Goal: Task Accomplishment & Management: Use online tool/utility

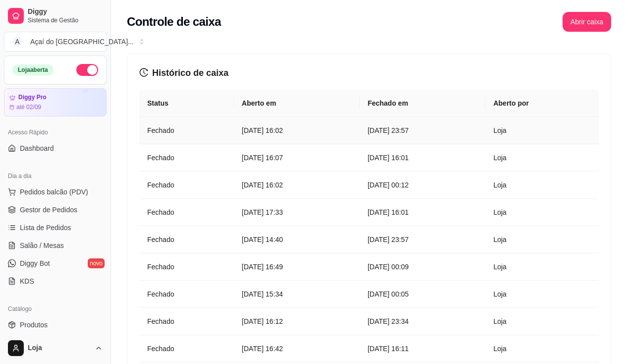
scroll to position [347, 0]
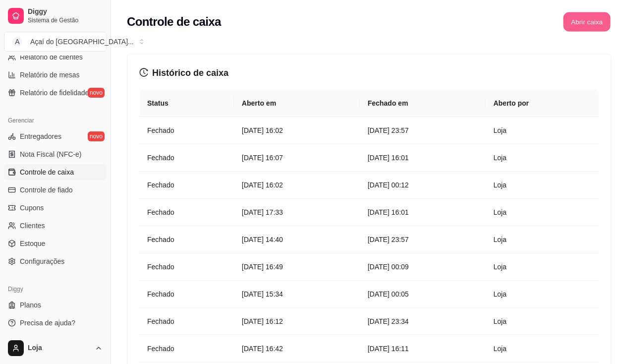
click at [594, 16] on button "Abrir caixa" at bounding box center [586, 21] width 47 height 19
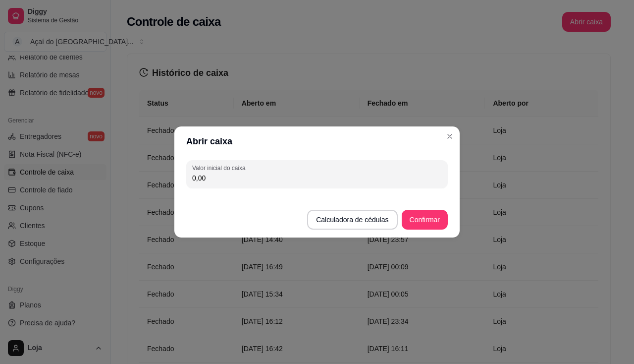
click at [240, 189] on div "Valor inicial do caixa 0,00" at bounding box center [316, 174] width 285 height 36
click at [240, 182] on input "0,00" at bounding box center [317, 178] width 250 height 10
type input "16,70"
click at [422, 208] on footer "Calculadora de cédulas Confirmar" at bounding box center [316, 215] width 285 height 46
click at [422, 221] on button "Confirmar" at bounding box center [425, 220] width 46 height 20
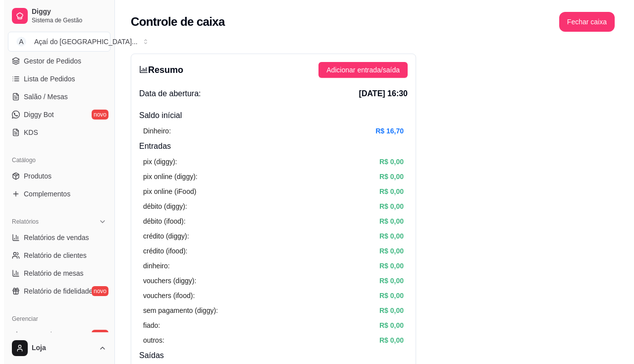
scroll to position [99, 0]
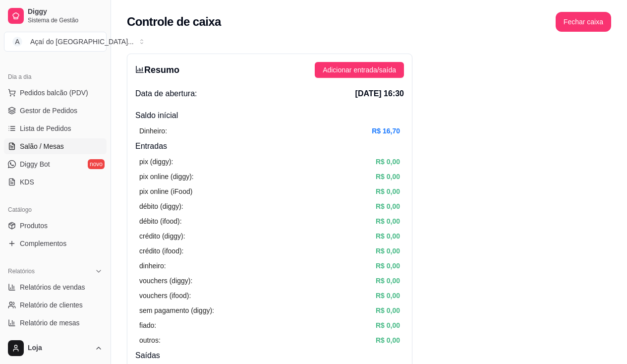
click at [59, 149] on span "Salão / Mesas" at bounding box center [42, 146] width 44 height 10
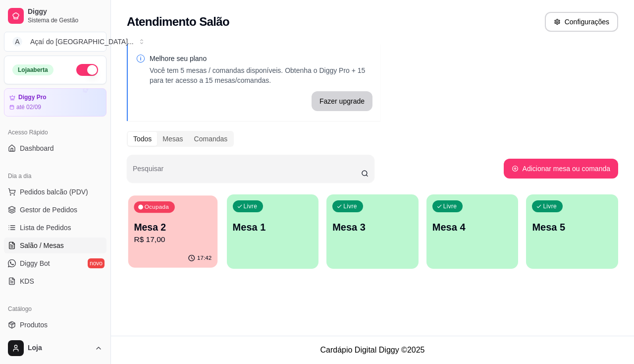
click at [181, 215] on div "Ocupada Mesa 2 R$ 17,00" at bounding box center [172, 222] width 89 height 54
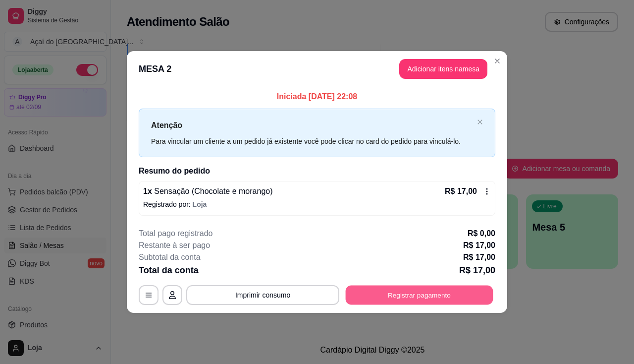
click at [396, 297] on button "Registrar pagamento" at bounding box center [420, 294] width 148 height 19
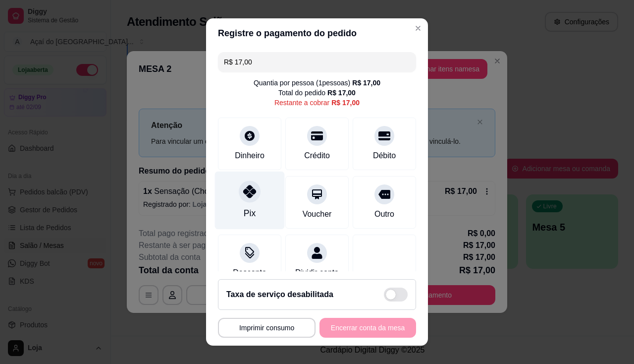
click at [249, 205] on div "Pix" at bounding box center [250, 200] width 70 height 58
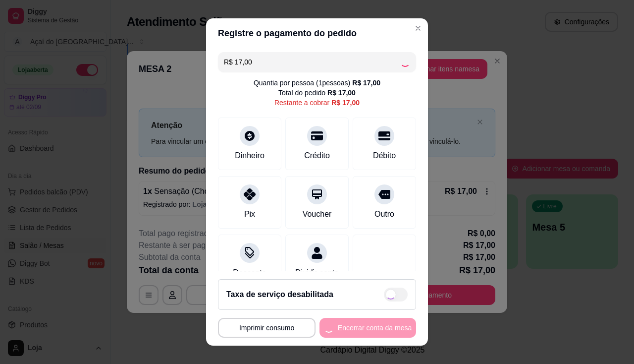
type input "R$ 0,00"
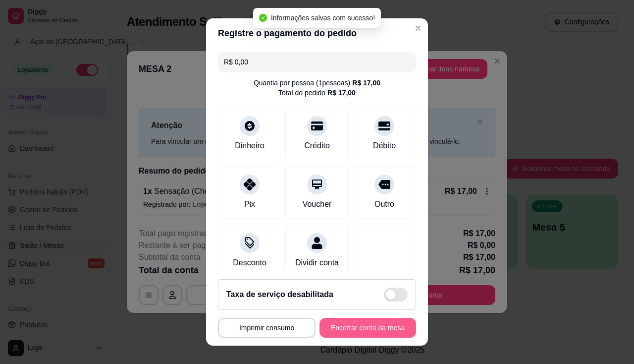
click at [363, 334] on button "Encerrar conta da mesa" at bounding box center [368, 328] width 97 height 20
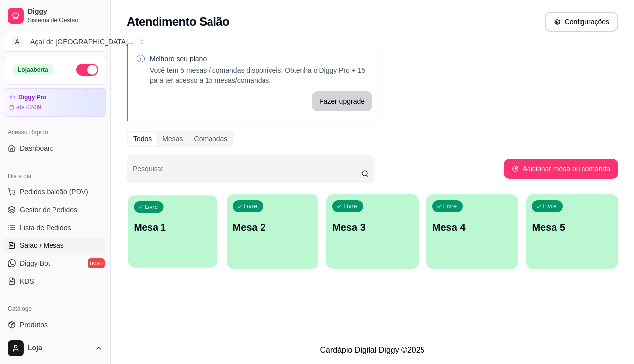
click at [160, 223] on p "Mesa 1" at bounding box center [173, 226] width 78 height 13
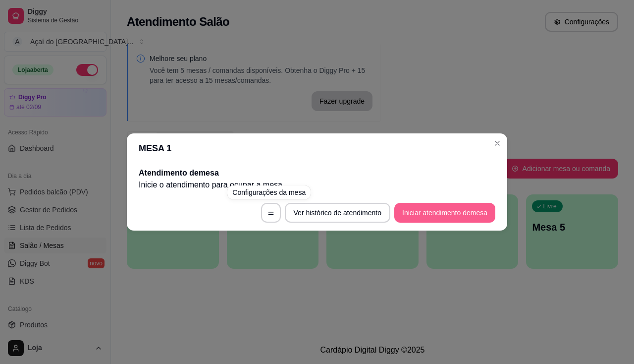
click at [463, 217] on button "Iniciar atendimento de mesa" at bounding box center [444, 213] width 101 height 20
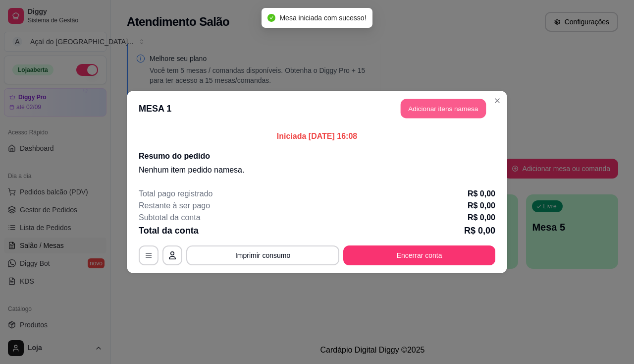
click at [440, 105] on button "Adicionar itens na mesa" at bounding box center [443, 108] width 85 height 19
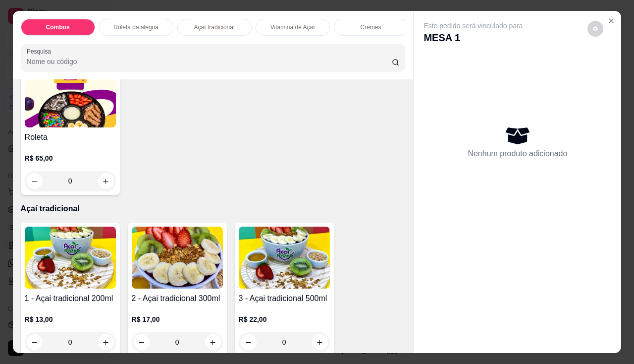
scroll to position [545, 0]
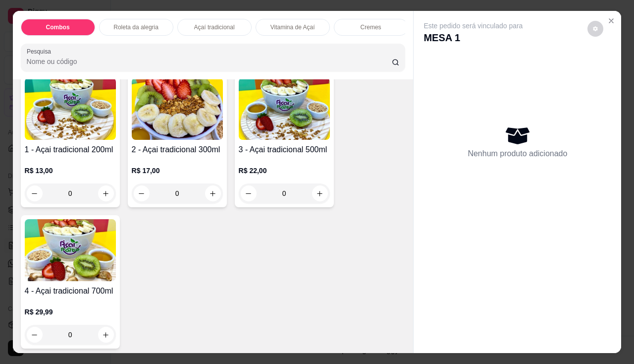
click at [286, 140] on img at bounding box center [284, 109] width 91 height 62
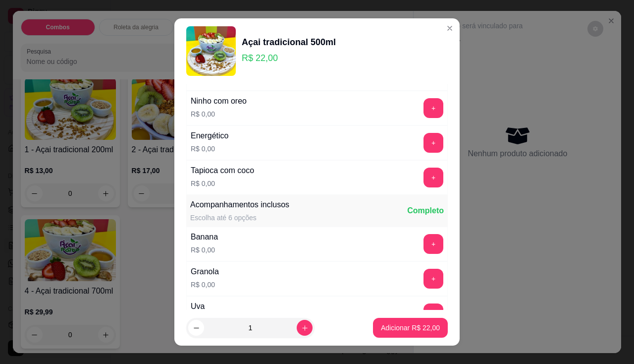
scroll to position [198, 0]
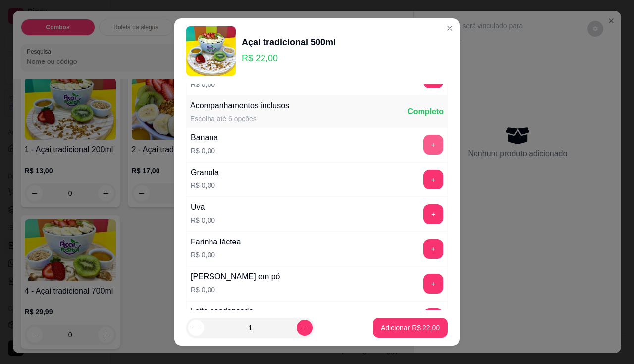
click at [424, 144] on button "+" at bounding box center [434, 145] width 20 height 20
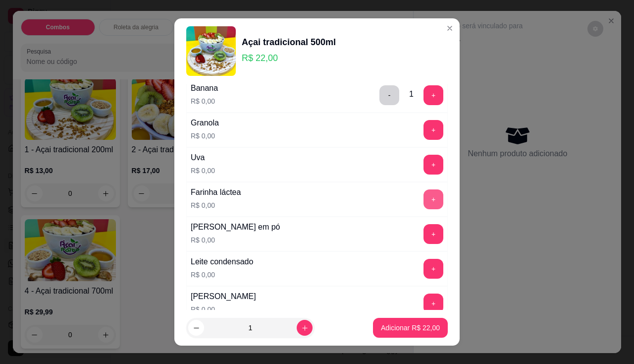
scroll to position [297, 0]
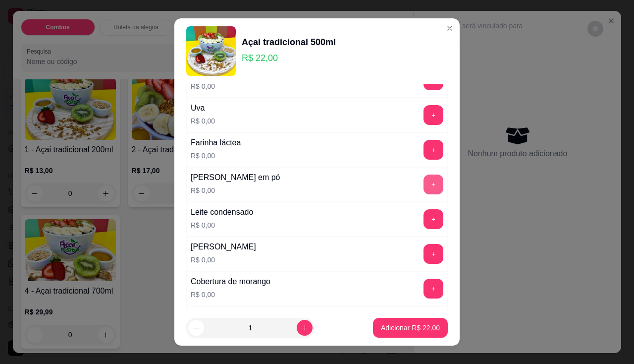
click at [424, 179] on button "+" at bounding box center [434, 184] width 20 height 20
click at [424, 253] on button "+" at bounding box center [434, 254] width 20 height 20
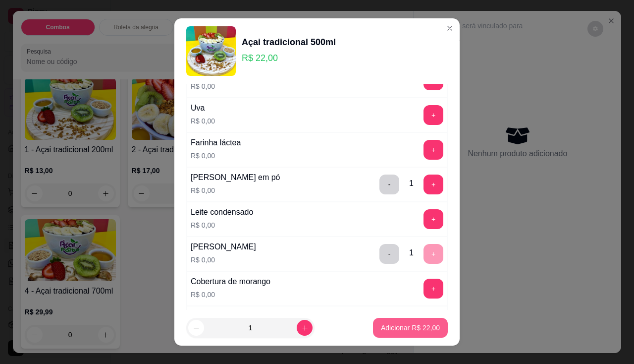
click at [413, 319] on button "Adicionar R$ 22,00" at bounding box center [410, 328] width 75 height 20
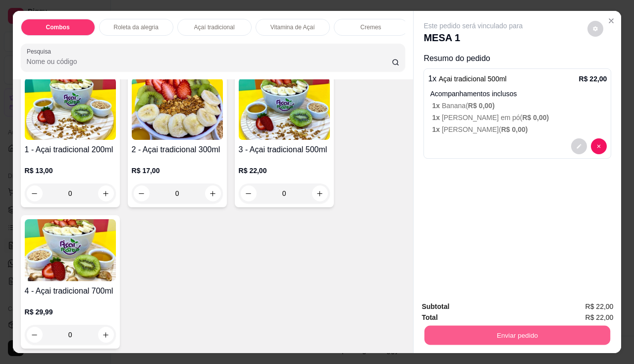
click at [471, 329] on button "Enviar pedido" at bounding box center [518, 334] width 186 height 19
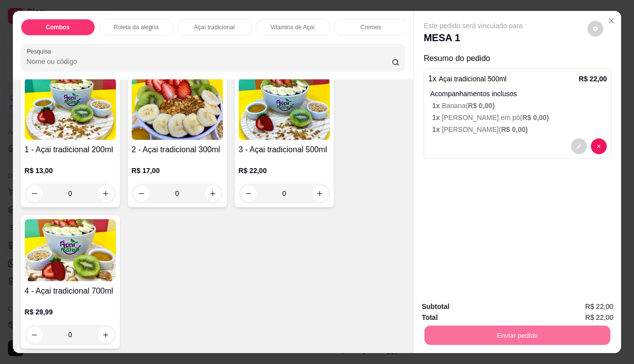
click at [483, 301] on button "Não registrar e enviar pedido" at bounding box center [485, 307] width 100 height 18
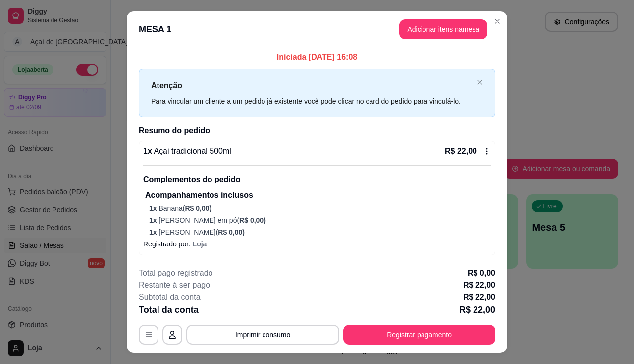
scroll to position [20, 0]
